Goal: Information Seeking & Learning: Learn about a topic

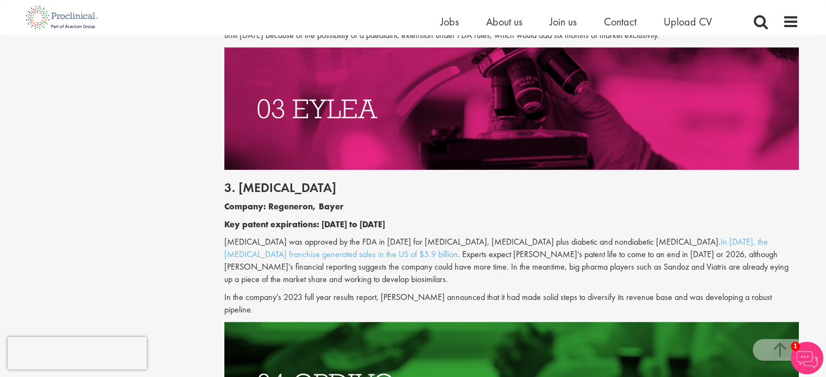
scroll to position [1412, 0]
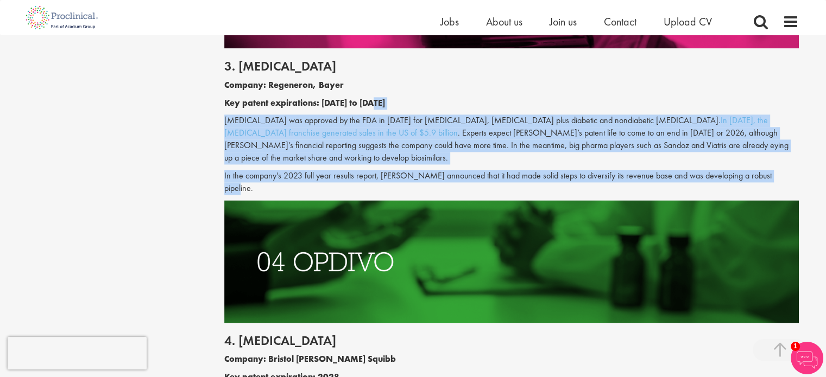
drag, startPoint x: 484, startPoint y: 97, endPoint x: 776, endPoint y: 173, distance: 302.0
click at [776, 173] on div "3. [MEDICAL_DATA] Company: Regeneron, Bayer Key patent expirations: [DATE] to […" at bounding box center [511, 123] width 591 height 151
click at [776, 173] on p "In the company's 2023 full year results report, [PERSON_NAME] announced that it…" at bounding box center [511, 182] width 574 height 25
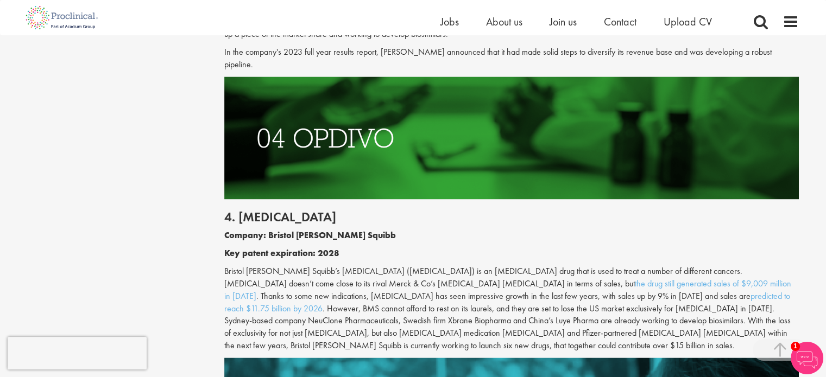
scroll to position [1683, 0]
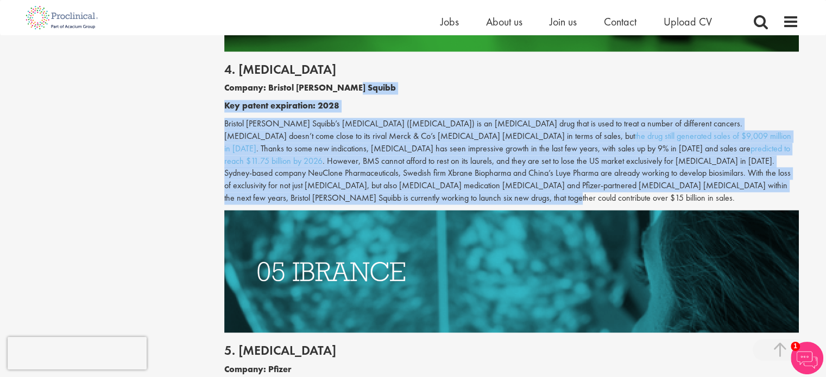
drag, startPoint x: 528, startPoint y: 78, endPoint x: 763, endPoint y: 175, distance: 253.7
click at [763, 175] on div "4. [MEDICAL_DATA] Company: Bristol [PERSON_NAME] Squibb Key patent expiration: …" at bounding box center [511, 131] width 591 height 159
click at [763, 175] on p "Bristol [PERSON_NAME] Squibb’s [MEDICAL_DATA] ([MEDICAL_DATA]) is an [MEDICAL_D…" at bounding box center [511, 161] width 574 height 87
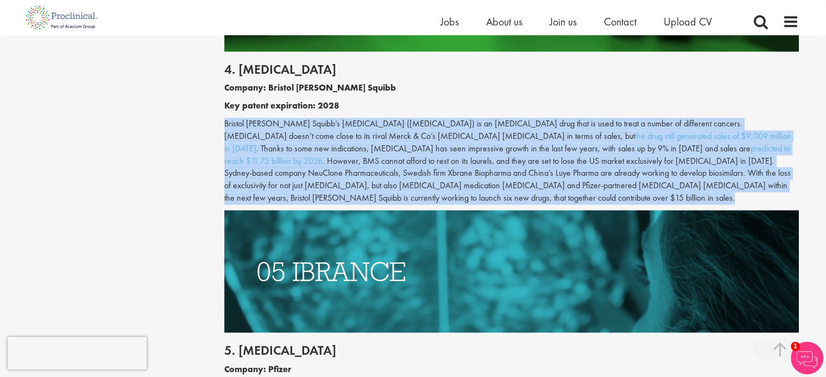
drag, startPoint x: 763, startPoint y: 175, endPoint x: 724, endPoint y: 92, distance: 91.6
click at [724, 92] on div "4. [MEDICAL_DATA] Company: Bristol [PERSON_NAME] Squibb Key patent expiration: …" at bounding box center [511, 131] width 591 height 159
click at [724, 100] on p "Key patent expiration: 2028" at bounding box center [511, 106] width 574 height 12
drag, startPoint x: 724, startPoint y: 92, endPoint x: 729, endPoint y: 177, distance: 85.4
click at [729, 177] on div "4. [MEDICAL_DATA] Company: Bristol [PERSON_NAME] Squibb Key patent expiration: …" at bounding box center [511, 131] width 591 height 159
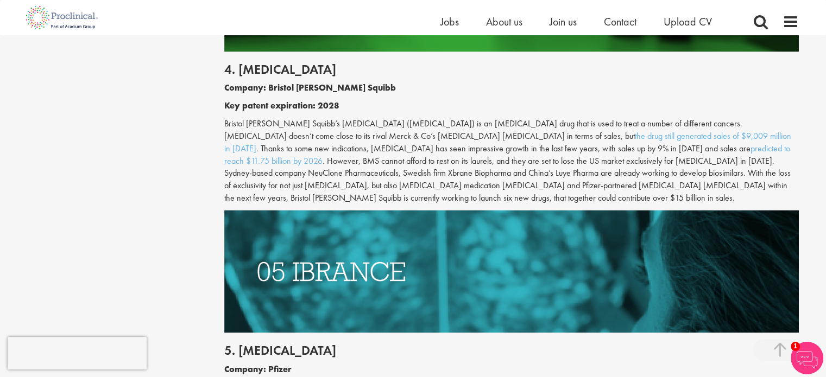
click at [748, 178] on p "Bristol [PERSON_NAME] Squibb’s [MEDICAL_DATA] ([MEDICAL_DATA]) is an [MEDICAL_D…" at bounding box center [511, 161] width 574 height 87
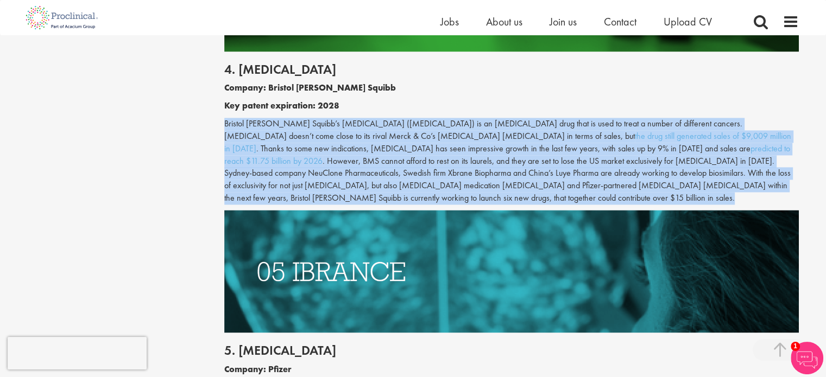
drag, startPoint x: 748, startPoint y: 178, endPoint x: 731, endPoint y: 83, distance: 97.0
click at [731, 83] on div "4. [MEDICAL_DATA] Company: Bristol [PERSON_NAME] Squibb Key patent expiration: …" at bounding box center [511, 131] width 591 height 159
drag, startPoint x: 731, startPoint y: 83, endPoint x: 719, endPoint y: 175, distance: 93.6
click at [719, 175] on div "4. [MEDICAL_DATA] Company: Bristol [PERSON_NAME] Squibb Key patent expiration: …" at bounding box center [511, 131] width 591 height 159
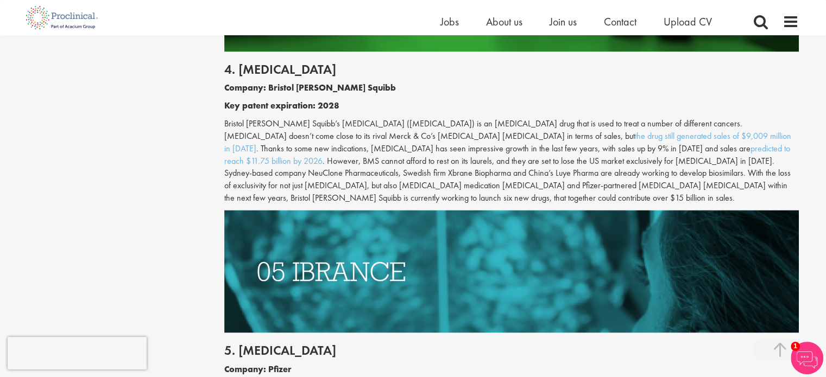
click at [758, 171] on p "Bristol [PERSON_NAME] Squibb’s [MEDICAL_DATA] ([MEDICAL_DATA]) is an [MEDICAL_D…" at bounding box center [511, 161] width 574 height 87
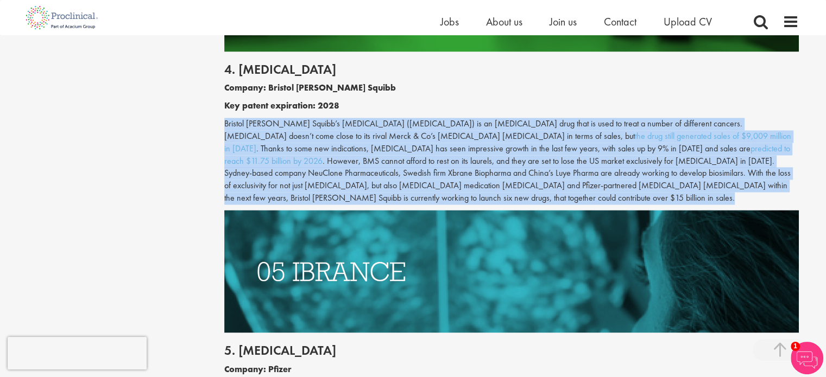
drag, startPoint x: 758, startPoint y: 171, endPoint x: 738, endPoint y: 95, distance: 78.6
click at [738, 95] on div "4. [MEDICAL_DATA] Company: Bristol [PERSON_NAME] Squibb Key patent expiration: …" at bounding box center [511, 131] width 591 height 159
click at [738, 100] on p "Key patent expiration: 2028" at bounding box center [511, 106] width 574 height 12
drag, startPoint x: 738, startPoint y: 95, endPoint x: 720, endPoint y: 179, distance: 86.0
click at [720, 179] on div "4. [MEDICAL_DATA] Company: Bristol [PERSON_NAME] Squibb Key patent expiration: …" at bounding box center [511, 131] width 591 height 159
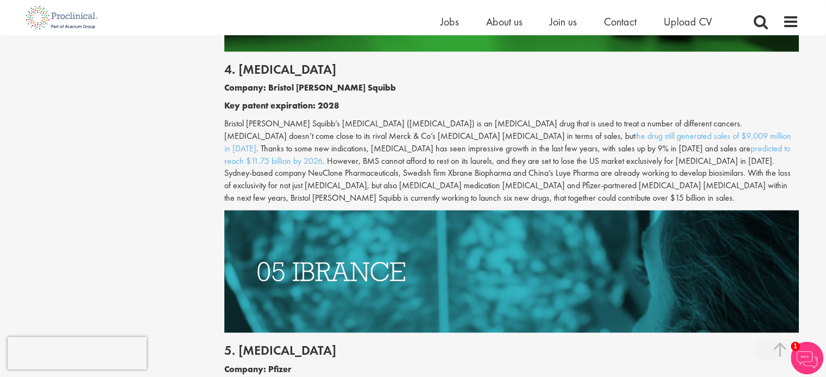
click at [778, 178] on p "Bristol [PERSON_NAME] Squibb’s [MEDICAL_DATA] ([MEDICAL_DATA]) is an [MEDICAL_D…" at bounding box center [511, 161] width 574 height 87
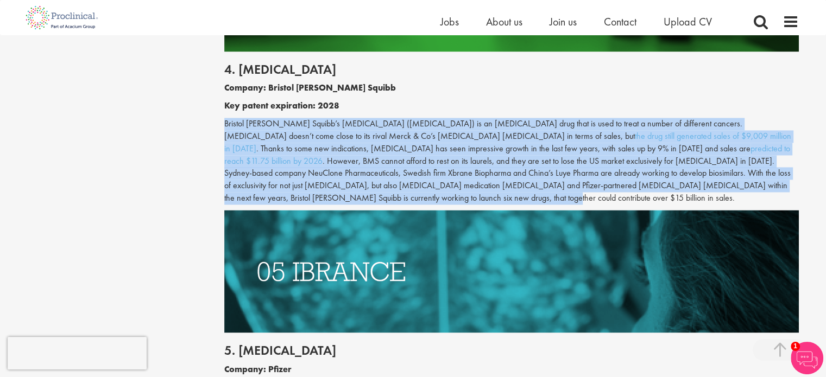
drag, startPoint x: 771, startPoint y: 173, endPoint x: 729, endPoint y: 83, distance: 99.6
click at [729, 83] on div "4. [MEDICAL_DATA] Company: Bristol [PERSON_NAME] Squibb Key patent expiration: …" at bounding box center [511, 131] width 591 height 159
drag, startPoint x: 729, startPoint y: 83, endPoint x: 722, endPoint y: 178, distance: 94.7
click at [722, 178] on div "4. [MEDICAL_DATA] Company: Bristol [PERSON_NAME] Squibb Key patent expiration: …" at bounding box center [511, 131] width 591 height 159
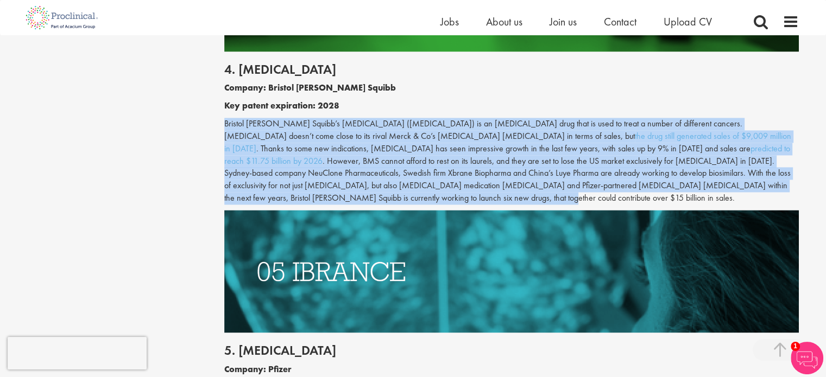
click at [723, 178] on p "Bristol [PERSON_NAME] Squibb’s [MEDICAL_DATA] ([MEDICAL_DATA]) is an [MEDICAL_D…" at bounding box center [511, 161] width 574 height 87
drag, startPoint x: 723, startPoint y: 178, endPoint x: 728, endPoint y: 94, distance: 83.8
click at [728, 94] on div "4. [MEDICAL_DATA] Company: Bristol [PERSON_NAME] Squibb Key patent expiration: …" at bounding box center [511, 131] width 591 height 159
click at [729, 100] on p "Key patent expiration: 2028" at bounding box center [511, 106] width 574 height 12
drag, startPoint x: 729, startPoint y: 94, endPoint x: 728, endPoint y: 173, distance: 79.3
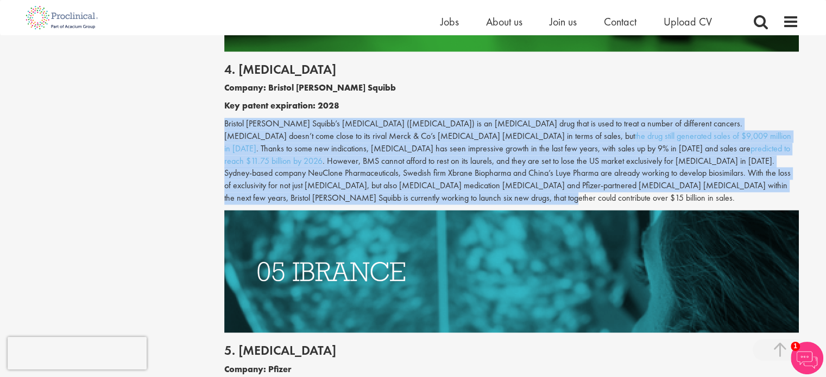
click at [728, 173] on div "4. [MEDICAL_DATA] Company: Bristol [PERSON_NAME] Squibb Key patent expiration: …" at bounding box center [511, 131] width 591 height 159
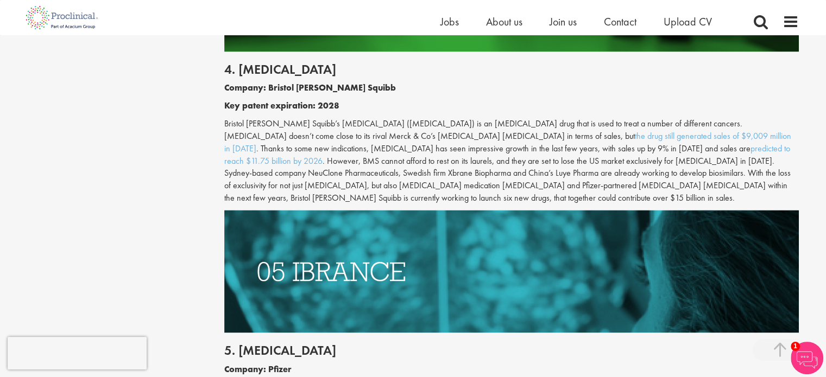
click at [775, 170] on p "Bristol [PERSON_NAME] Squibb’s [MEDICAL_DATA] ([MEDICAL_DATA]) is an [MEDICAL_D…" at bounding box center [511, 161] width 574 height 87
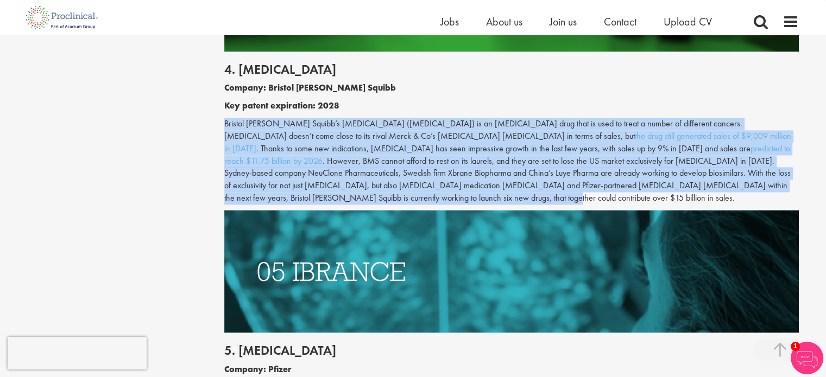
drag, startPoint x: 768, startPoint y: 174, endPoint x: 747, endPoint y: 94, distance: 82.7
click at [747, 94] on div "4. [MEDICAL_DATA] Company: Bristol [PERSON_NAME] Squibb Key patent expiration: …" at bounding box center [511, 131] width 591 height 159
click at [747, 100] on p "Key patent expiration: 2028" at bounding box center [511, 106] width 574 height 12
drag, startPoint x: 747, startPoint y: 94, endPoint x: 730, endPoint y: 173, distance: 81.0
click at [730, 173] on div "4. [MEDICAL_DATA] Company: Bristol [PERSON_NAME] Squibb Key patent expiration: …" at bounding box center [511, 131] width 591 height 159
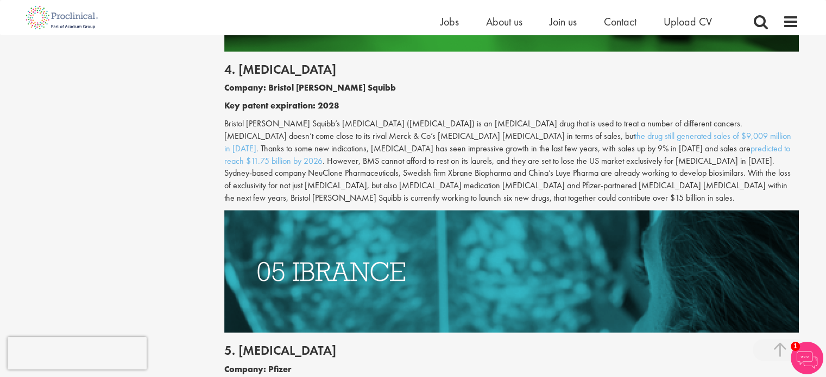
click at [762, 171] on p "Bristol [PERSON_NAME] Squibb’s [MEDICAL_DATA] ([MEDICAL_DATA]) is an [MEDICAL_D…" at bounding box center [511, 161] width 574 height 87
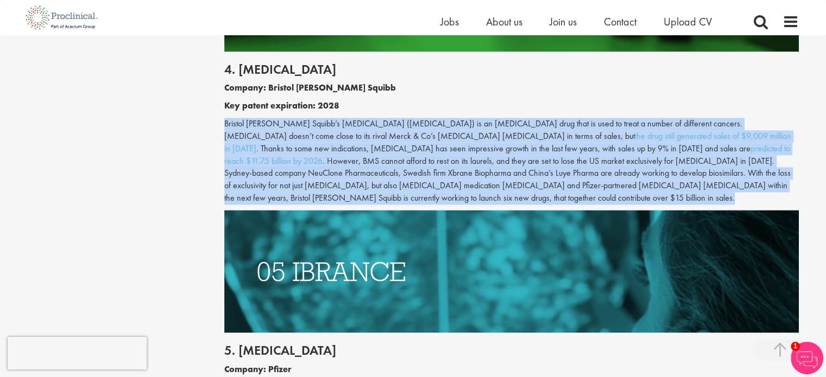
drag, startPoint x: 762, startPoint y: 171, endPoint x: 734, endPoint y: 98, distance: 78.7
click at [734, 98] on div "4. [MEDICAL_DATA] Company: Bristol [PERSON_NAME] Squibb Key patent expiration: …" at bounding box center [511, 131] width 591 height 159
click at [734, 100] on p "Key patent expiration: 2028" at bounding box center [511, 106] width 574 height 12
drag, startPoint x: 734, startPoint y: 98, endPoint x: 730, endPoint y: 172, distance: 74.5
click at [730, 172] on div "4. [MEDICAL_DATA] Company: Bristol [PERSON_NAME] Squibb Key patent expiration: …" at bounding box center [511, 131] width 591 height 159
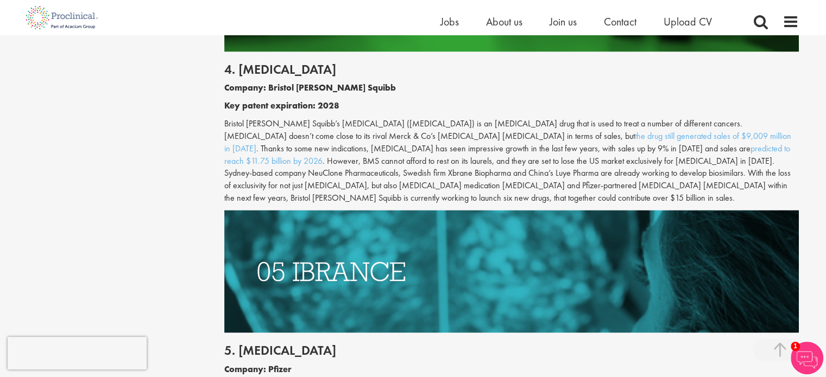
click at [759, 172] on p "Bristol [PERSON_NAME] Squibb’s [MEDICAL_DATA] ([MEDICAL_DATA]) is an [MEDICAL_D…" at bounding box center [511, 161] width 574 height 87
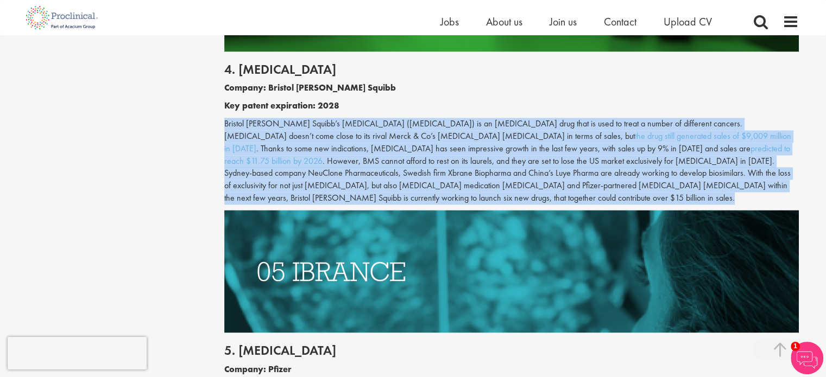
drag, startPoint x: 759, startPoint y: 172, endPoint x: 739, endPoint y: 87, distance: 87.1
click at [739, 87] on div "4. [MEDICAL_DATA] Company: Bristol [PERSON_NAME] Squibb Key patent expiration: …" at bounding box center [511, 131] width 591 height 159
click at [739, 100] on p "Key patent expiration: 2028" at bounding box center [511, 106] width 574 height 12
drag, startPoint x: 739, startPoint y: 87, endPoint x: 736, endPoint y: 175, distance: 87.5
click at [736, 175] on div "4. [MEDICAL_DATA] Company: Bristol [PERSON_NAME] Squibb Key patent expiration: …" at bounding box center [511, 131] width 591 height 159
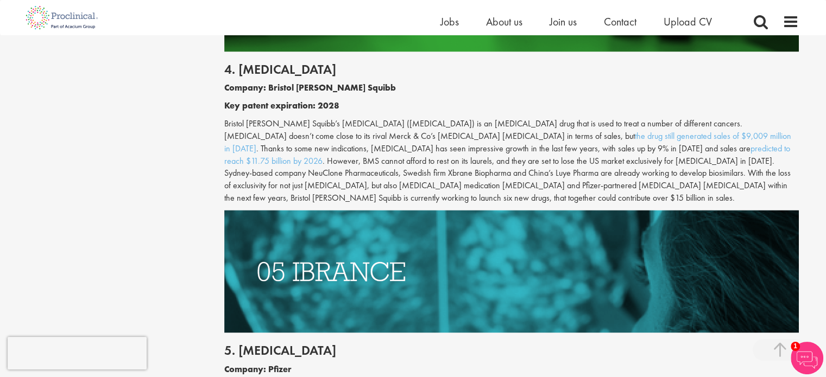
click at [748, 173] on p "Bristol [PERSON_NAME] Squibb’s [MEDICAL_DATA] ([MEDICAL_DATA]) is an [MEDICAL_D…" at bounding box center [511, 161] width 574 height 87
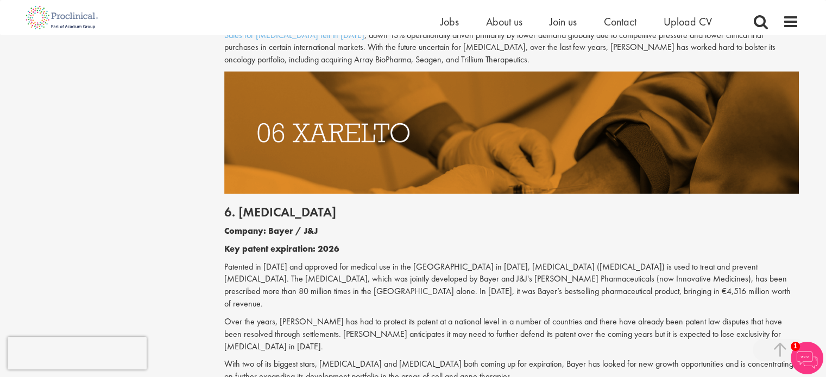
scroll to position [2226, 0]
